Goal: Book appointment/travel/reservation

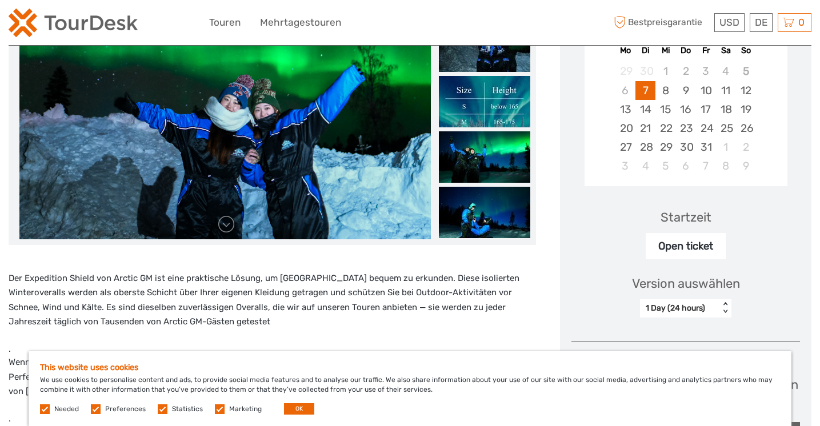
scroll to position [199, 0]
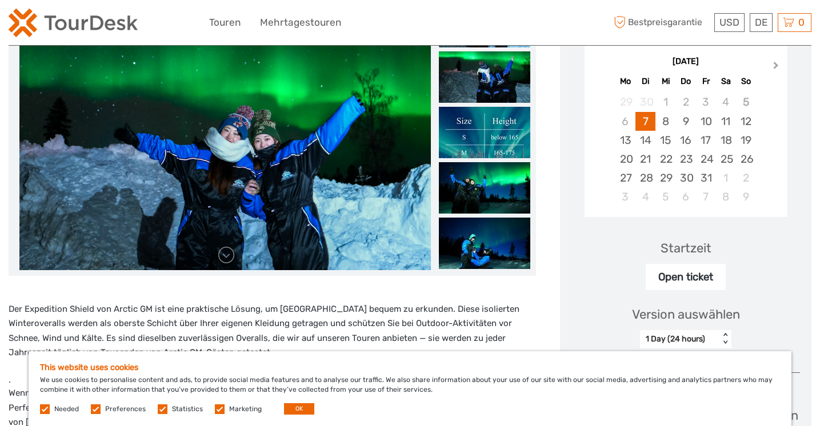
click at [776, 63] on span "Next Month" at bounding box center [776, 67] width 0 height 17
click at [627, 141] on div "12" at bounding box center [626, 140] width 20 height 19
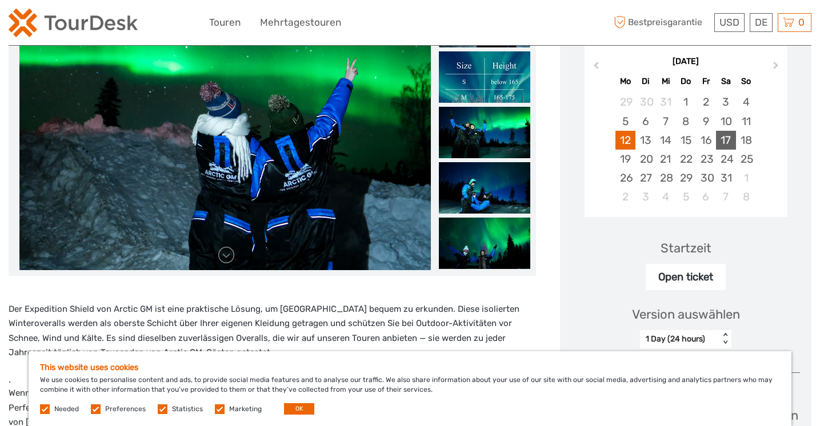
click at [728, 141] on div "17" at bounding box center [726, 140] width 20 height 19
click at [626, 141] on div "12" at bounding box center [626, 140] width 20 height 19
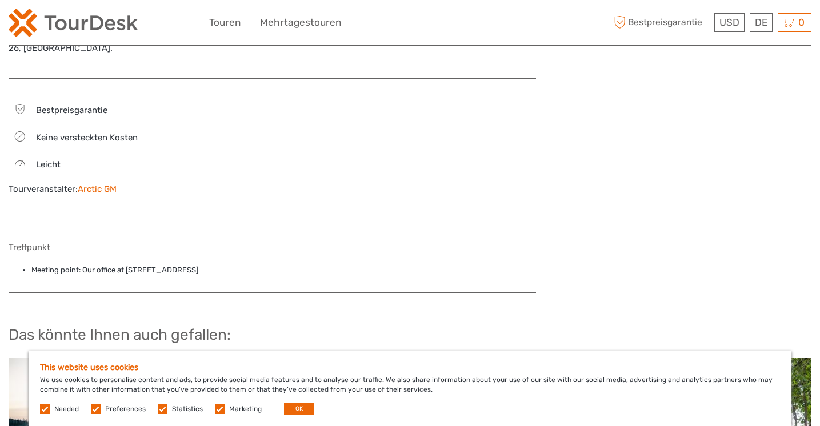
scroll to position [997, 0]
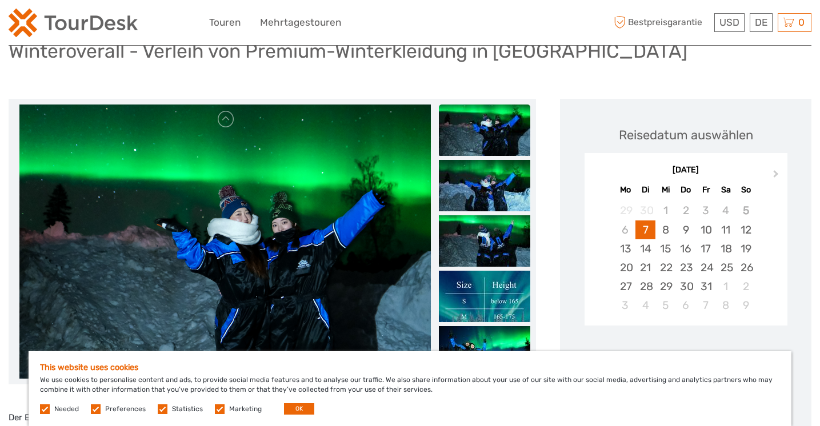
scroll to position [78, 0]
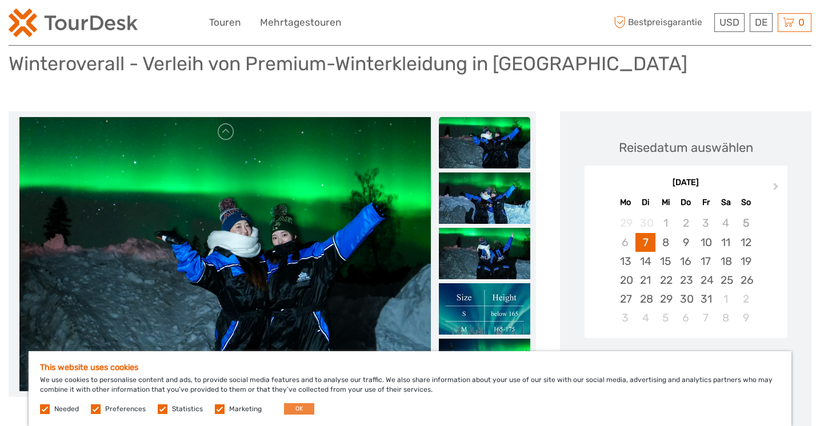
click at [292, 407] on button "OK" at bounding box center [299, 408] width 30 height 11
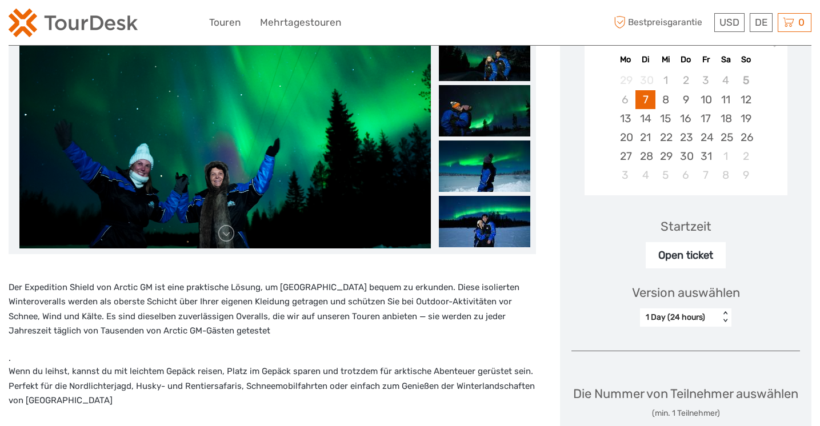
scroll to position [211, 0]
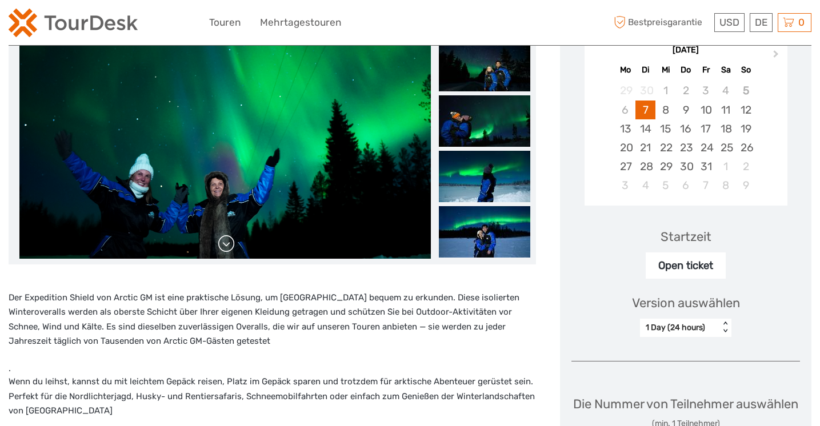
click at [225, 243] on link at bounding box center [226, 244] width 18 height 18
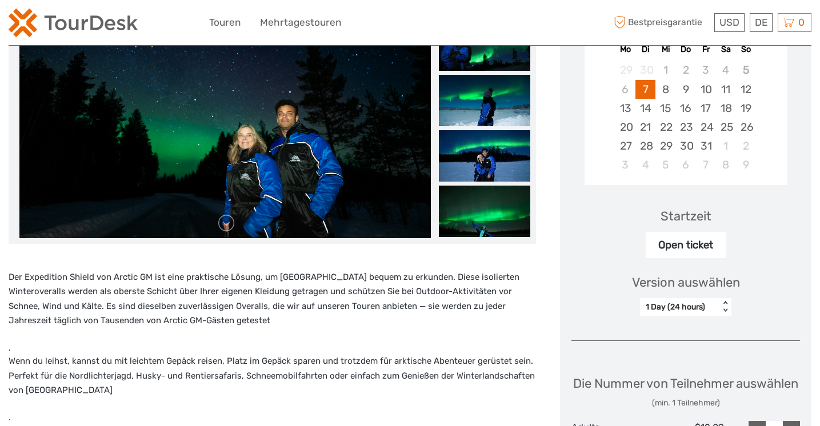
scroll to position [233, 0]
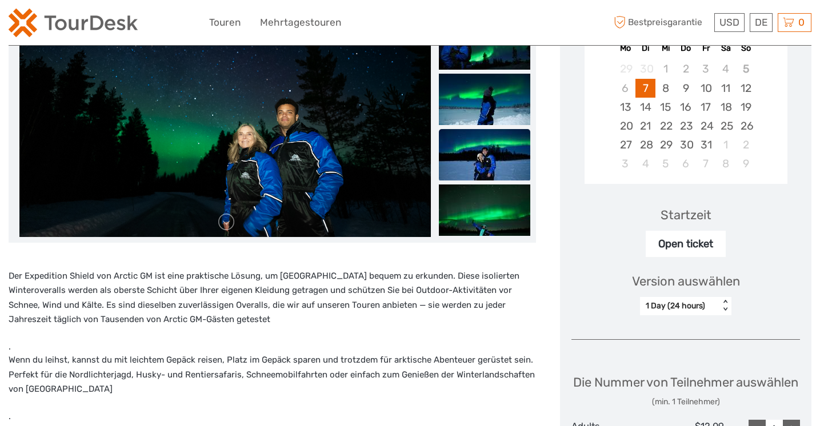
click at [477, 166] on img at bounding box center [484, 154] width 91 height 51
